Goal: Find specific page/section: Find specific page/section

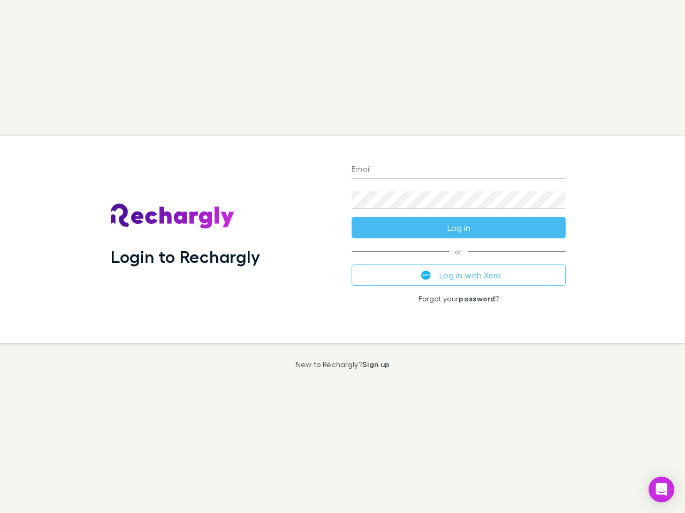
click at [342, 257] on div "Login to Rechargly" at bounding box center [222, 239] width 241 height 207
click at [458, 170] on input "Email" at bounding box center [458, 170] width 214 height 17
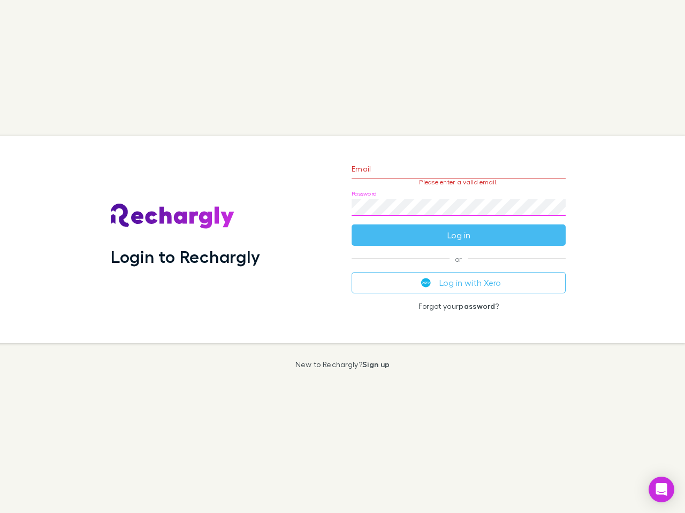
click at [458, 228] on form "Email Please enter a valid email. Password Log in" at bounding box center [458, 199] width 214 height 93
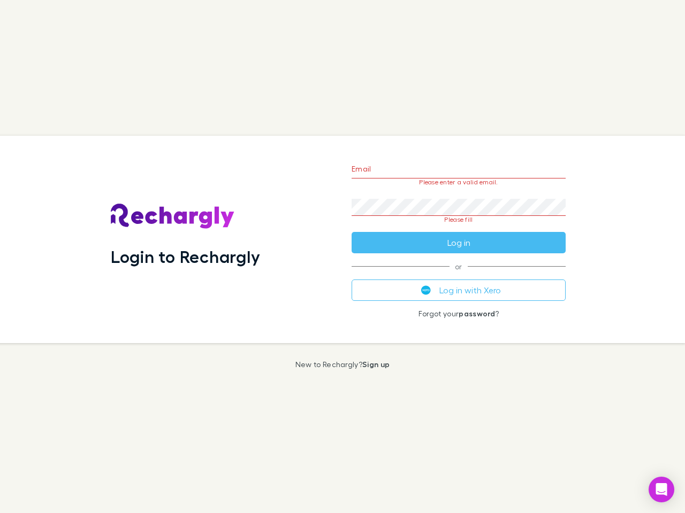
click at [458, 275] on div "Email Please enter a valid email. Password Please fill Log in or Log in with Xe…" at bounding box center [458, 239] width 231 height 207
click at [661, 490] on icon "Open Intercom Messenger" at bounding box center [661, 489] width 11 height 13
